Goal: Task Accomplishment & Management: Complete application form

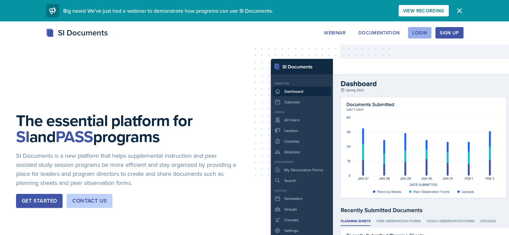
click at [427, 34] on div "Login" at bounding box center [419, 32] width 15 height 5
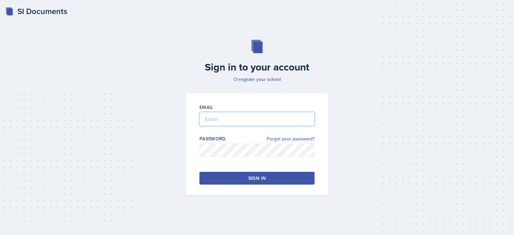
click at [211, 121] on input "email" at bounding box center [256, 119] width 115 height 14
type input "[PERSON_NAME][EMAIL_ADDRESS][PERSON_NAME][DOMAIN_NAME]"
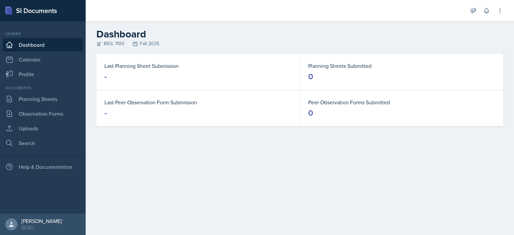
click at [335, 196] on main "Dashboard BIOL 1100 Fall 2025 Last Planning Sheet Submission - Planning Sheets …" at bounding box center [300, 128] width 428 height 214
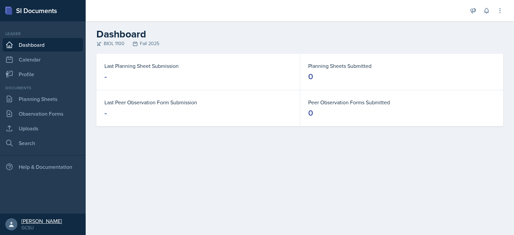
click at [33, 223] on div "[PERSON_NAME]" at bounding box center [41, 221] width 40 height 7
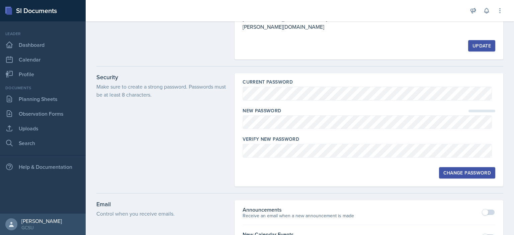
scroll to position [59, 0]
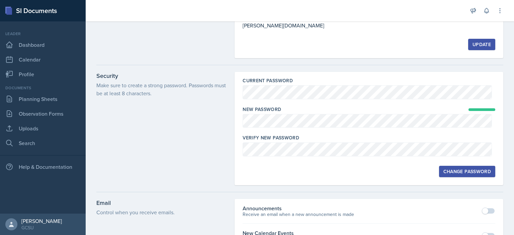
click at [472, 167] on button "Change Password" at bounding box center [467, 171] width 56 height 11
click at [48, 92] on link "Planning Sheets" at bounding box center [43, 98] width 80 height 13
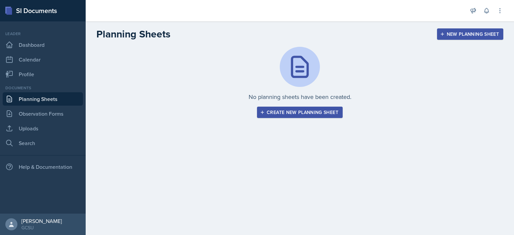
click at [464, 37] on button "New Planning Sheet" at bounding box center [470, 33] width 66 height 11
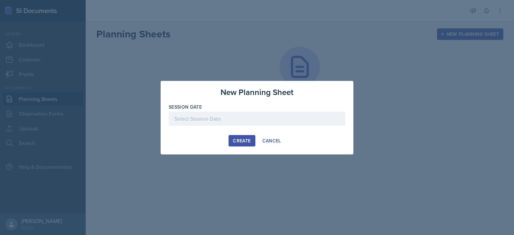
click at [244, 113] on div at bounding box center [257, 119] width 177 height 14
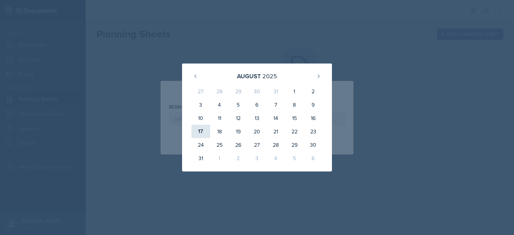
click at [201, 131] on div "17" at bounding box center [200, 131] width 19 height 13
type input "[DATE]"
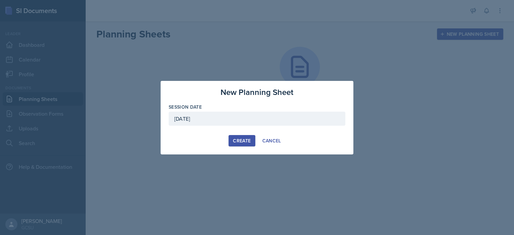
click at [235, 142] on div "Create" at bounding box center [242, 140] width 18 height 5
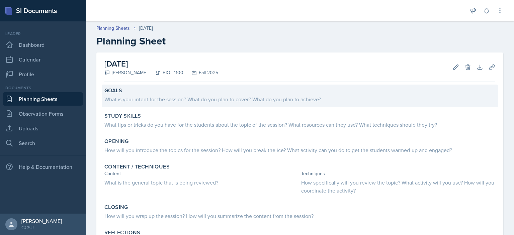
click at [171, 96] on div "What is your intent for the session? What do you plan to cover? What do you pla…" at bounding box center [299, 99] width 391 height 8
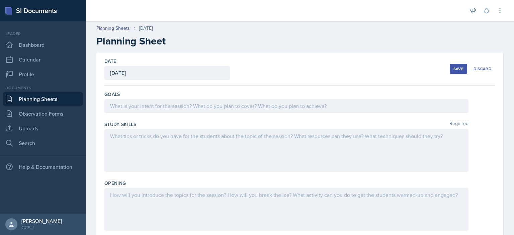
click at [153, 103] on div at bounding box center [286, 106] width 364 height 14
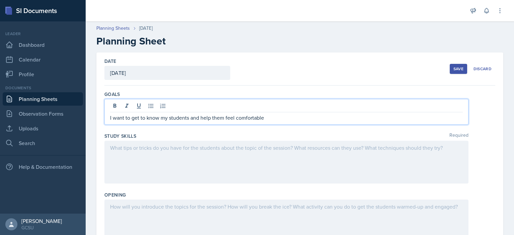
click at [260, 114] on p "I want to get to know my students and help them feel comfortable" at bounding box center [286, 118] width 353 height 8
